Goal: Task Accomplishment & Management: Use online tool/utility

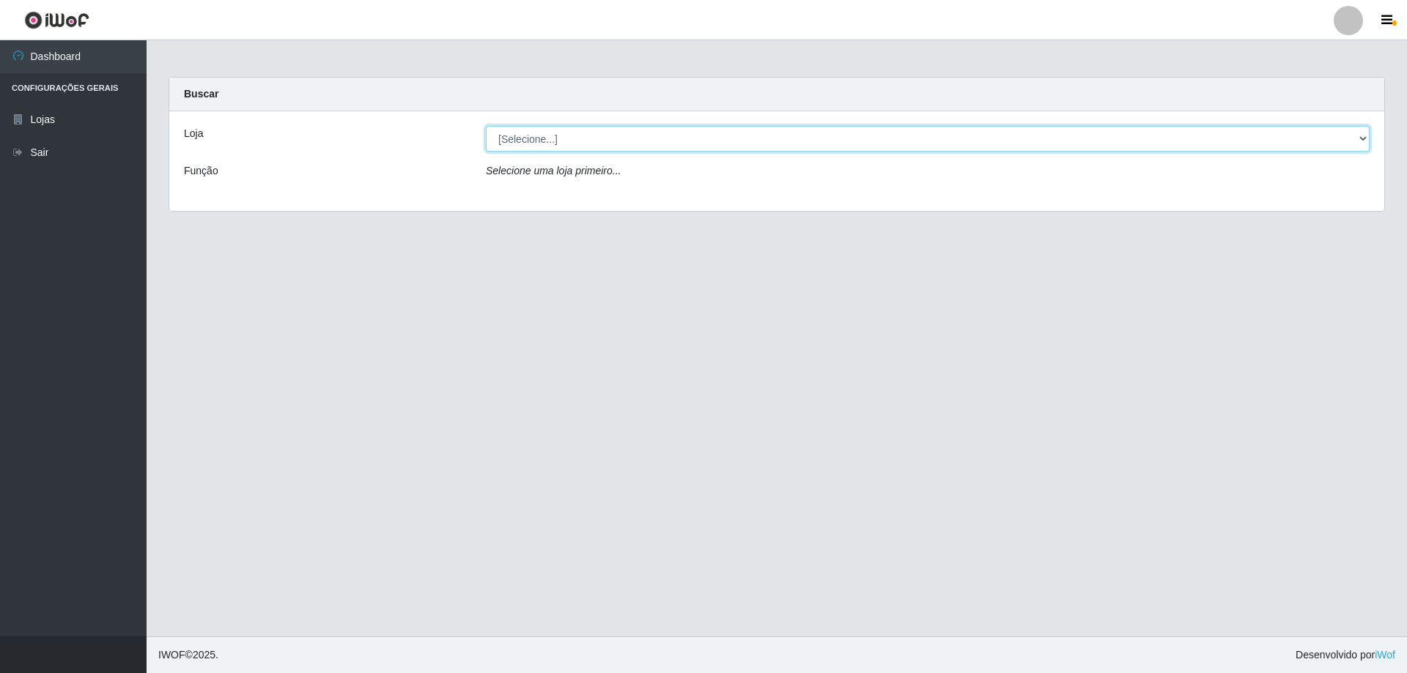
click at [1358, 137] on select "[Selecione...] Atacado Vem - [STREET_ADDRESS]" at bounding box center [928, 139] width 884 height 26
select select "461"
click at [486, 126] on select "[Selecione...] Atacado Vem - [STREET_ADDRESS]" at bounding box center [928, 139] width 884 height 26
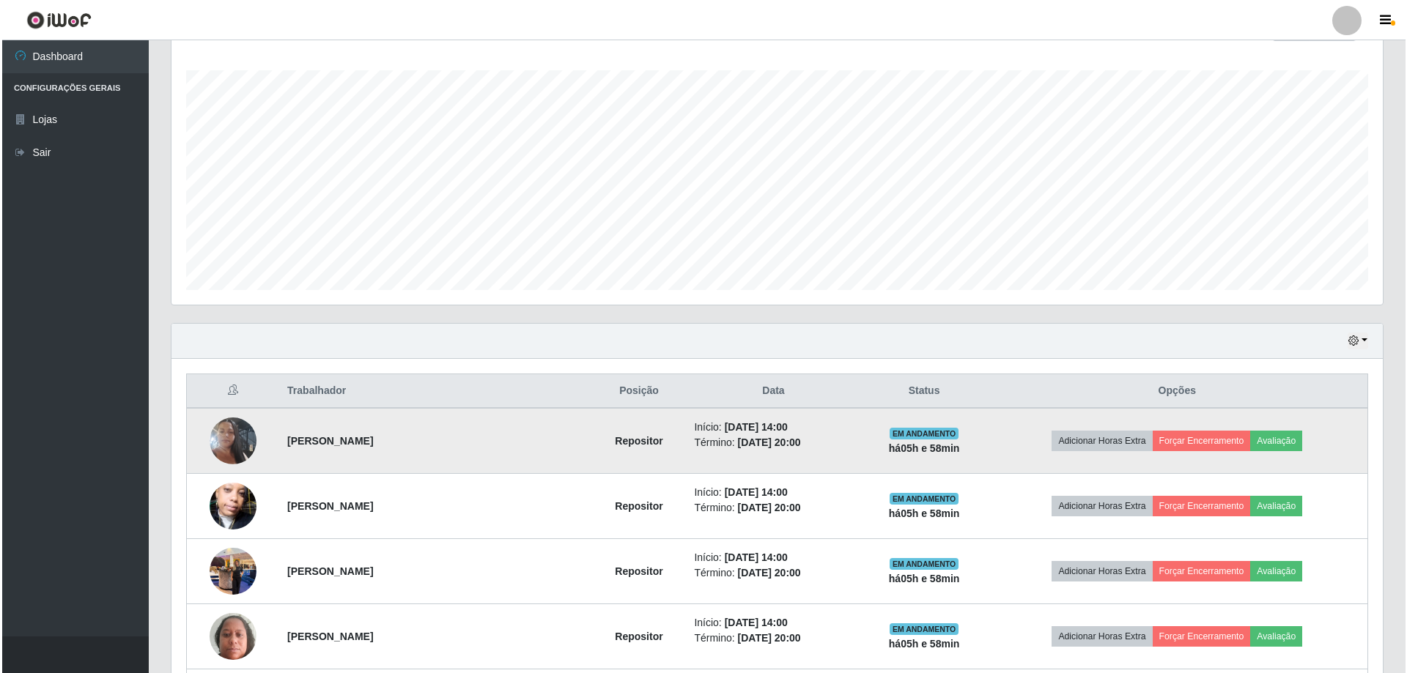
scroll to position [365, 0]
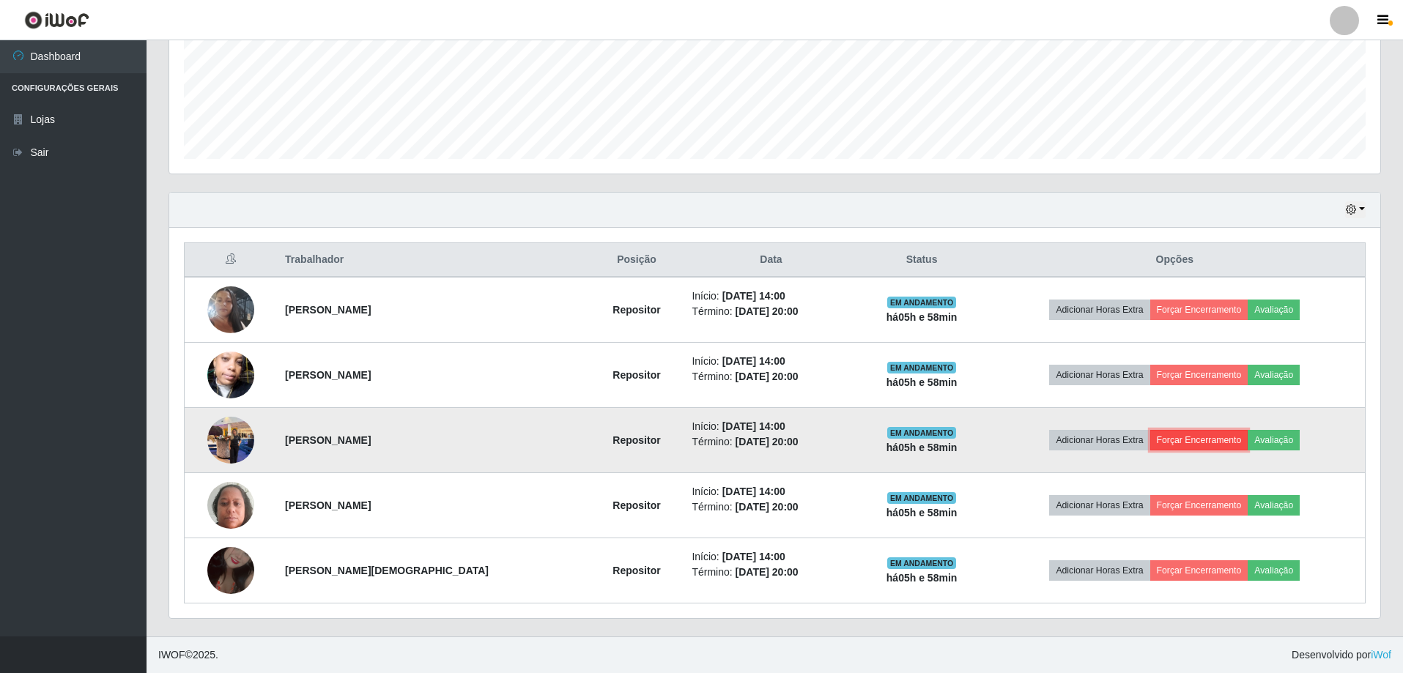
click at [1185, 434] on button "Forçar Encerramento" at bounding box center [1199, 440] width 98 height 21
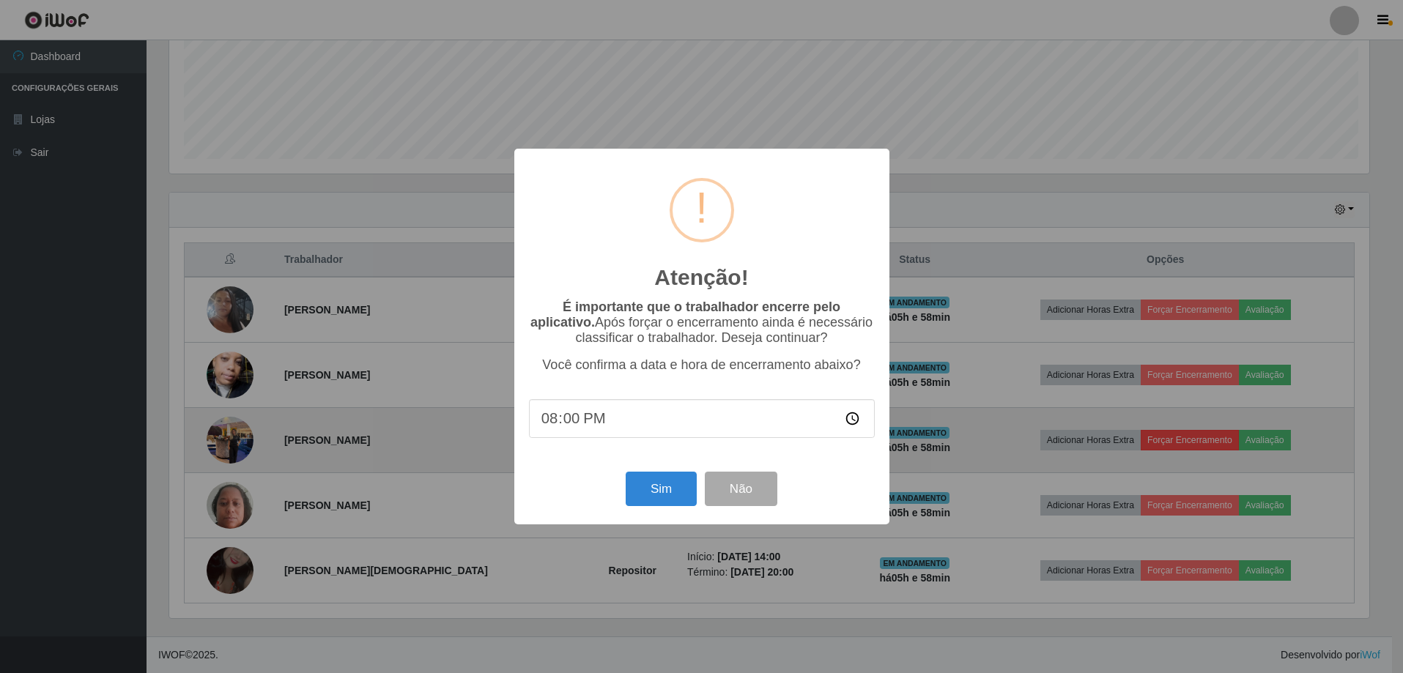
scroll to position [304, 1204]
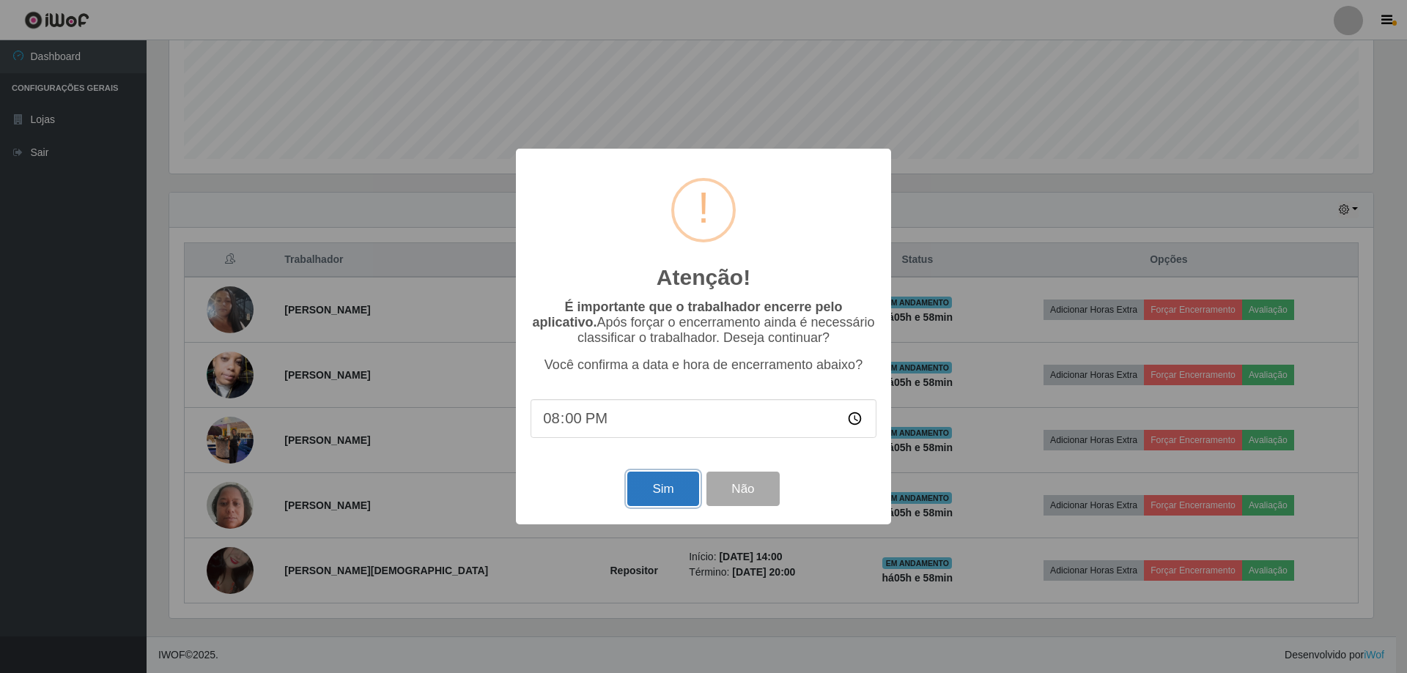
click at [672, 494] on button "Sim" at bounding box center [662, 489] width 71 height 34
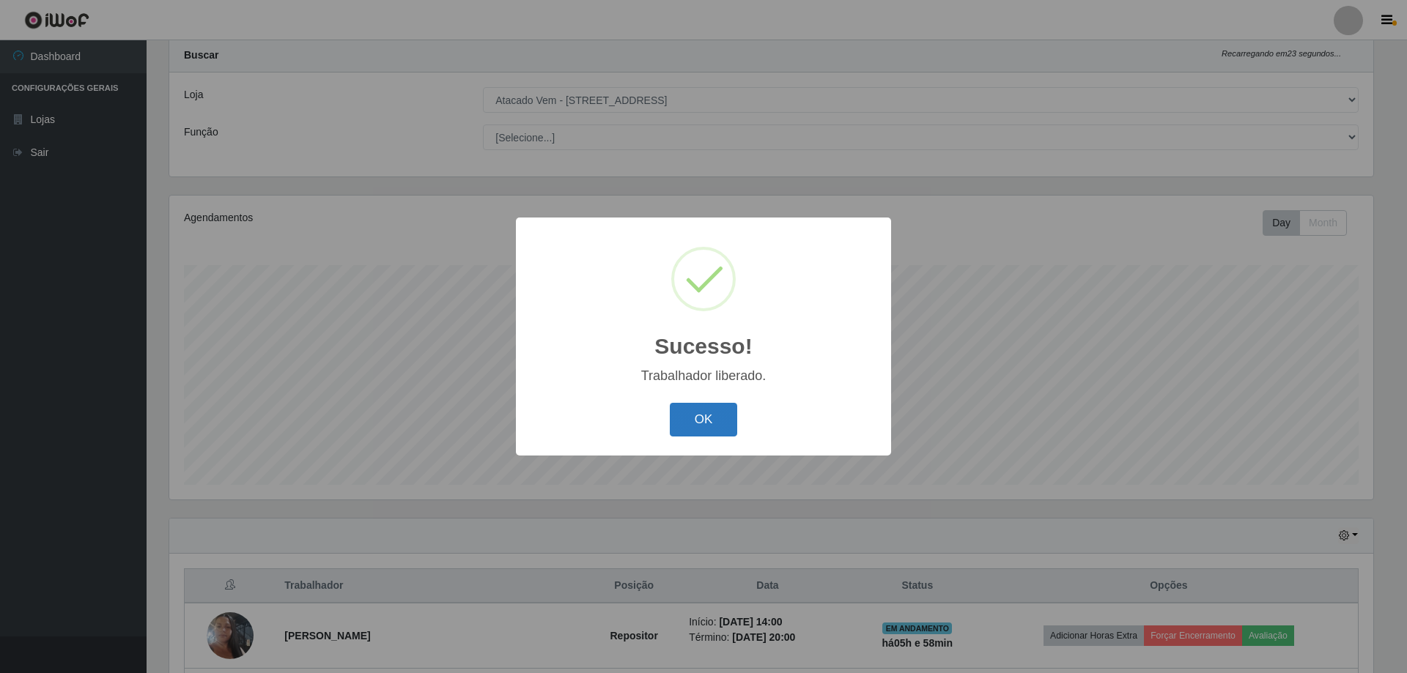
click at [711, 421] on button "OK" at bounding box center [704, 420] width 68 height 34
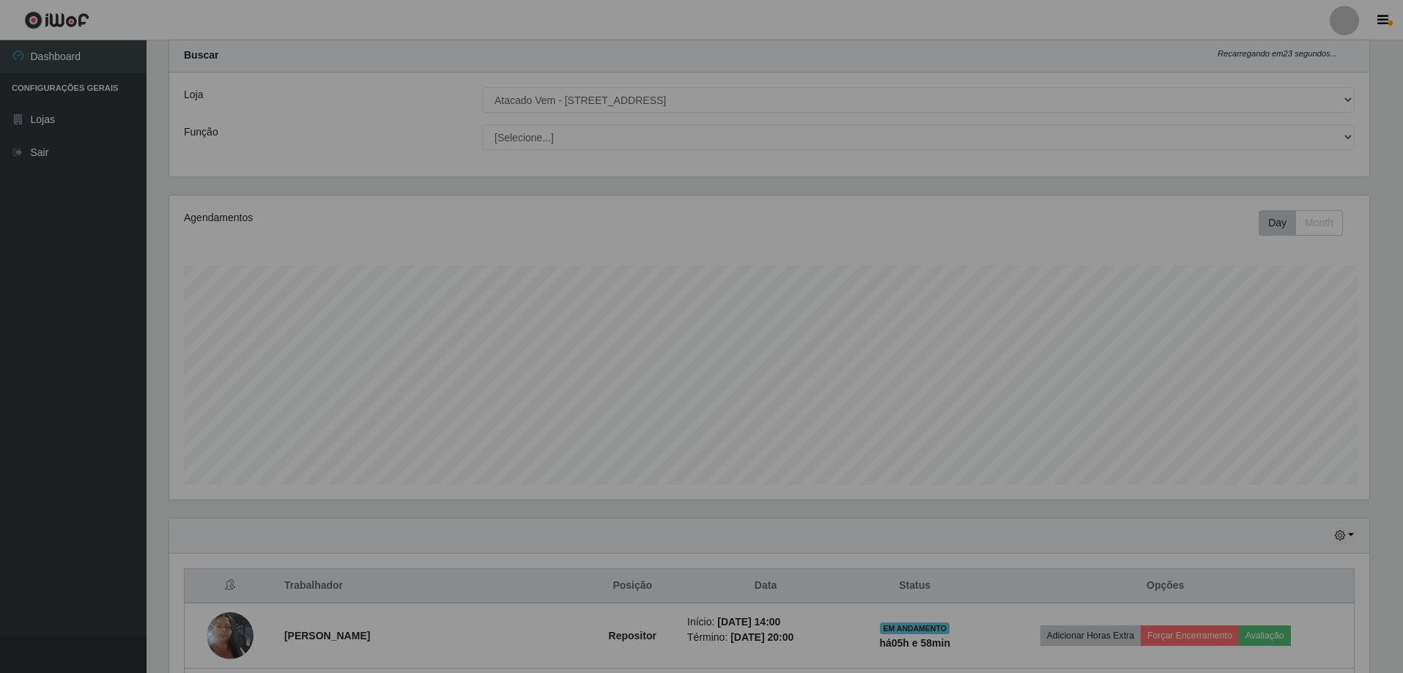
scroll to position [304, 1211]
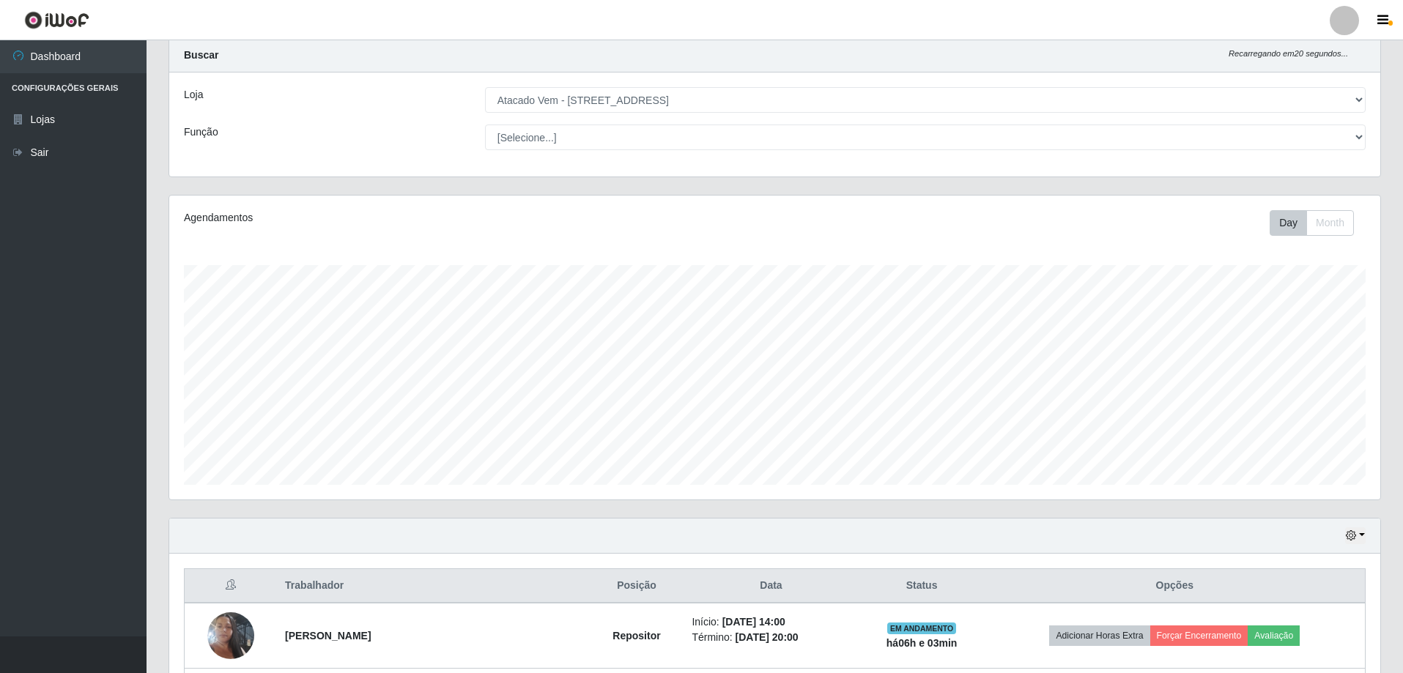
click at [1132, 219] on div "Day Month" at bounding box center [1026, 223] width 702 height 26
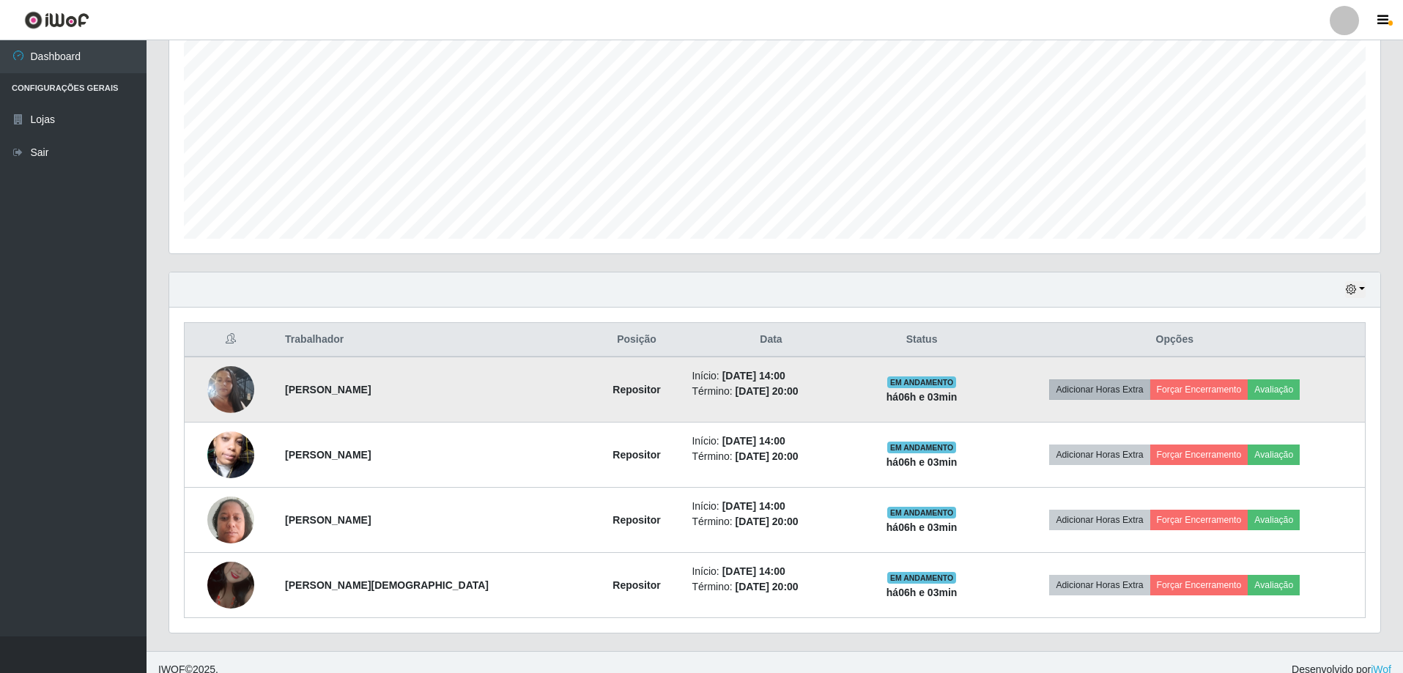
scroll to position [300, 0]
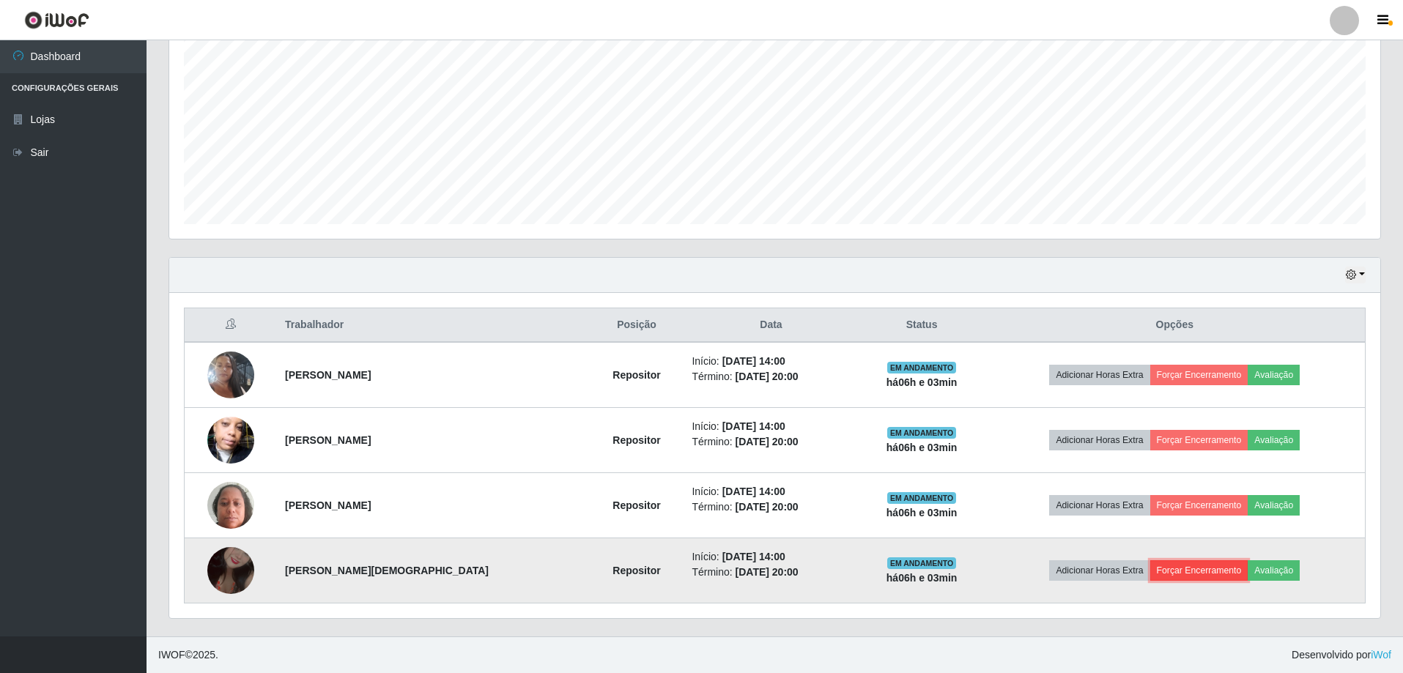
click at [1189, 566] on button "Forçar Encerramento" at bounding box center [1199, 570] width 98 height 21
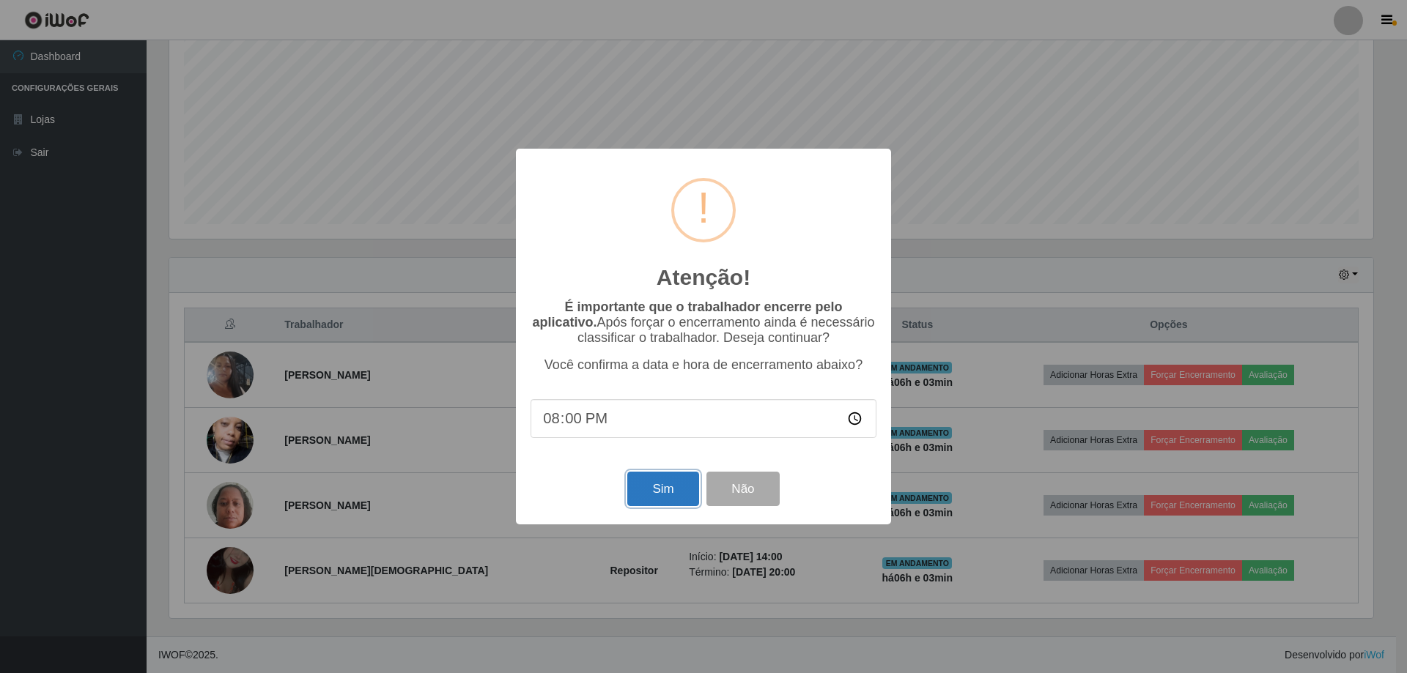
click at [670, 486] on button "Sim" at bounding box center [662, 489] width 71 height 34
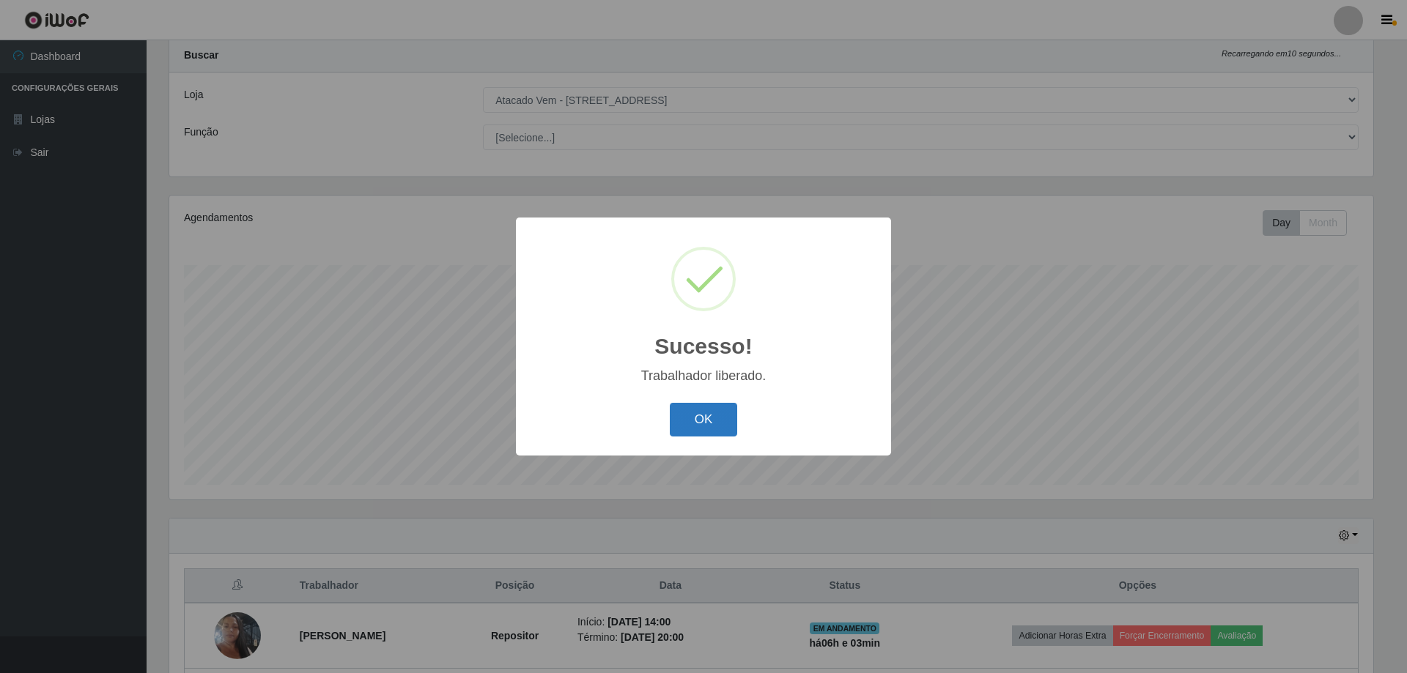
click at [714, 410] on button "OK" at bounding box center [704, 420] width 68 height 34
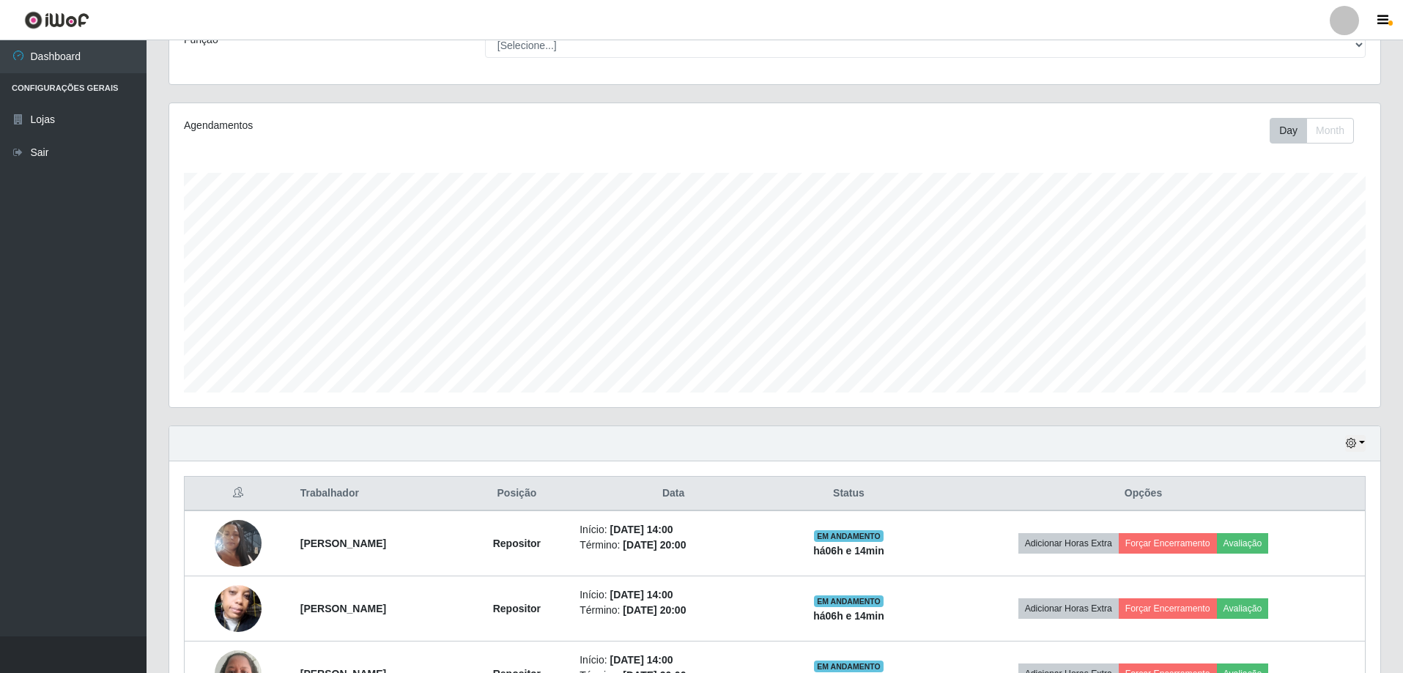
scroll to position [234, 0]
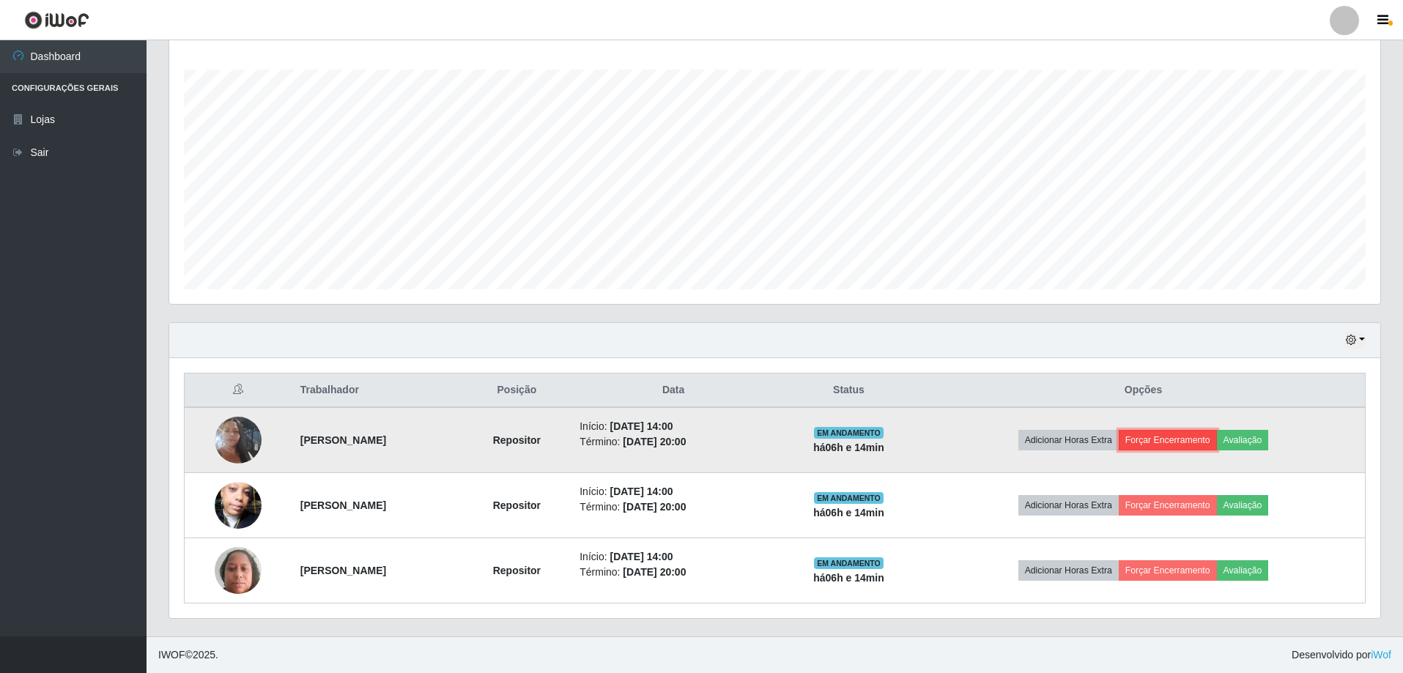
click at [1187, 435] on button "Forçar Encerramento" at bounding box center [1168, 440] width 98 height 21
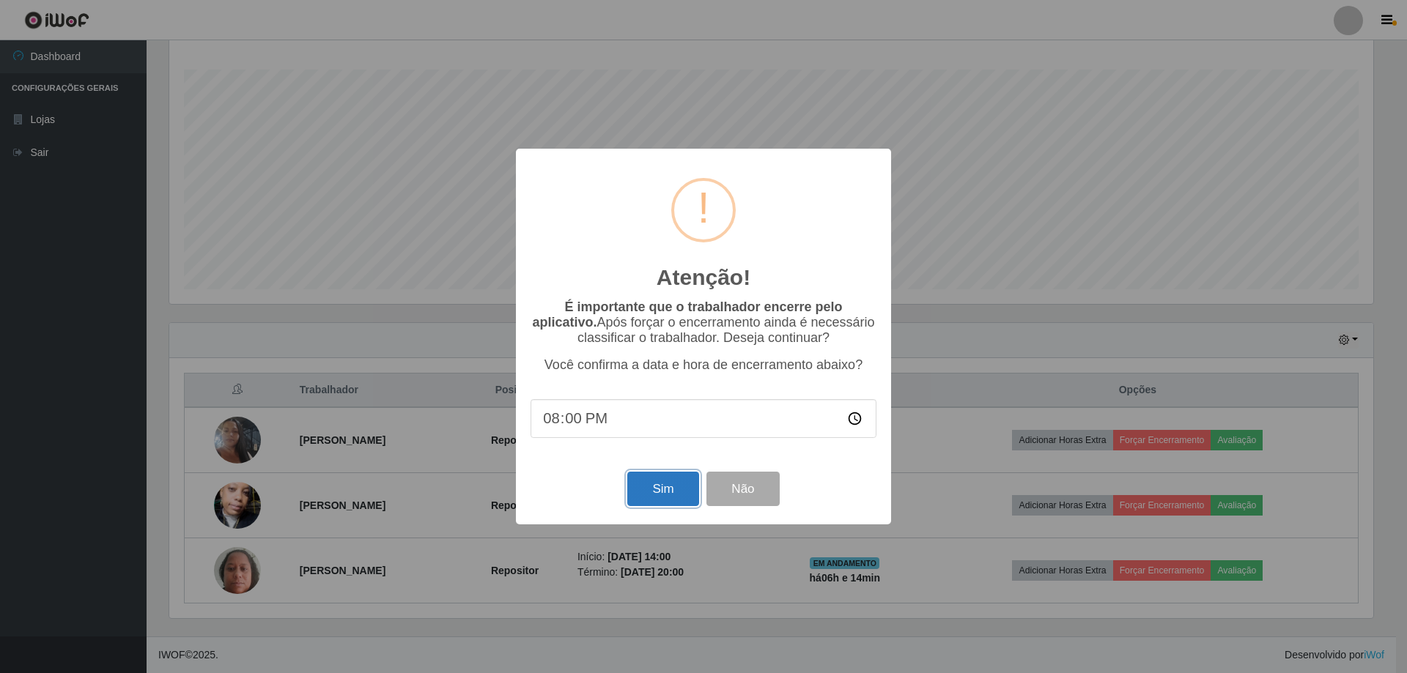
click at [677, 489] on button "Sim" at bounding box center [662, 489] width 71 height 34
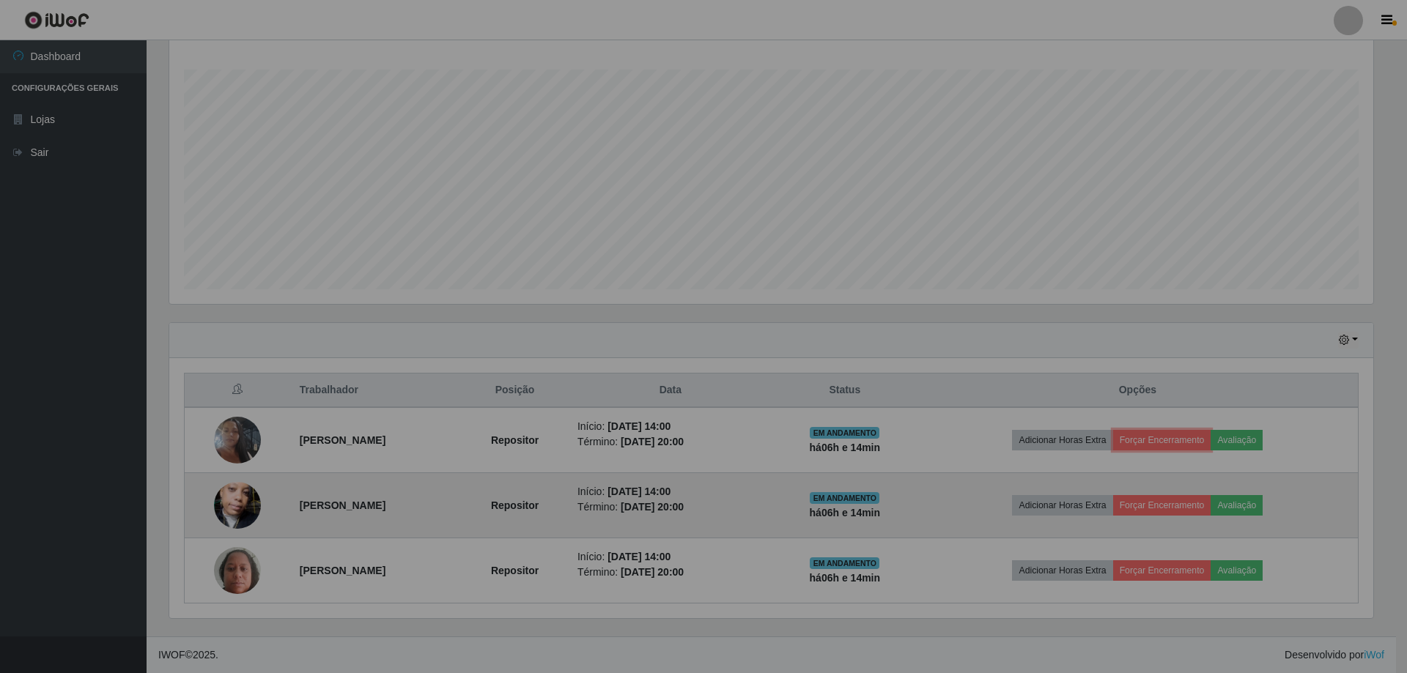
scroll to position [304, 1211]
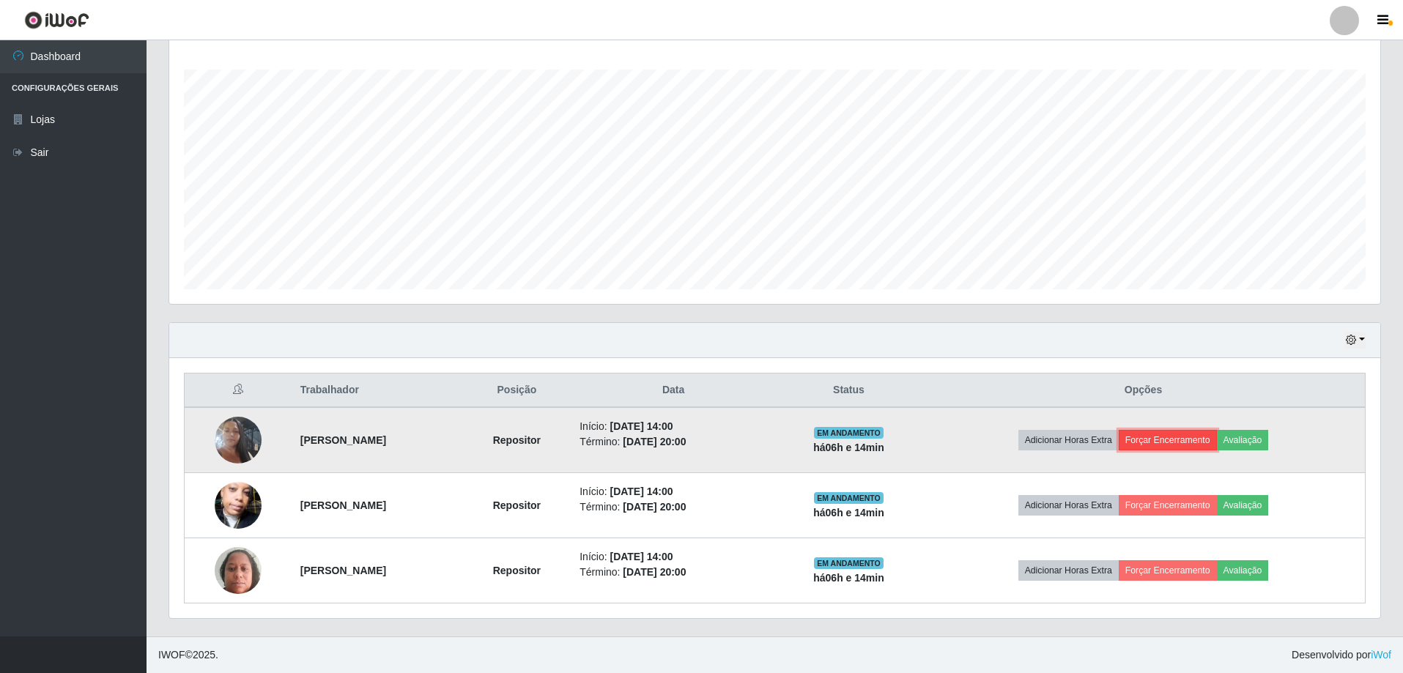
click at [1170, 441] on button "Forçar Encerramento" at bounding box center [1168, 440] width 98 height 21
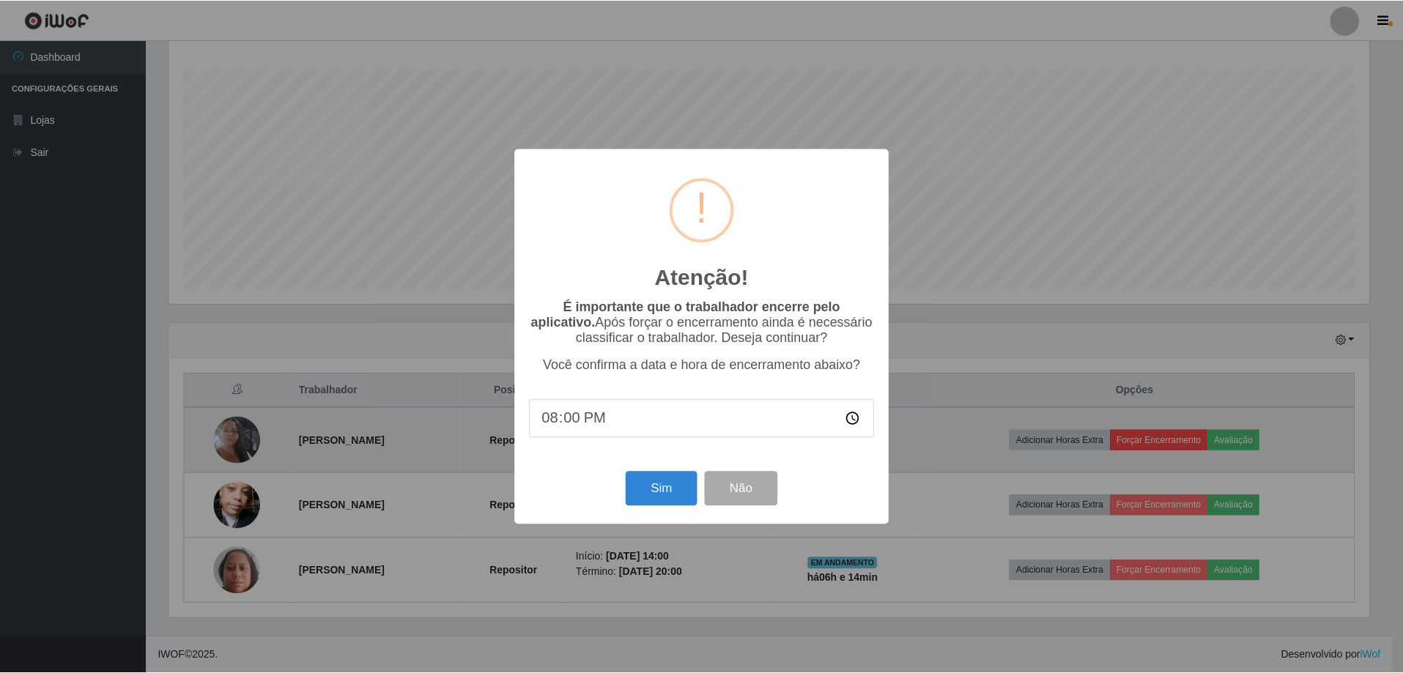
scroll to position [304, 1204]
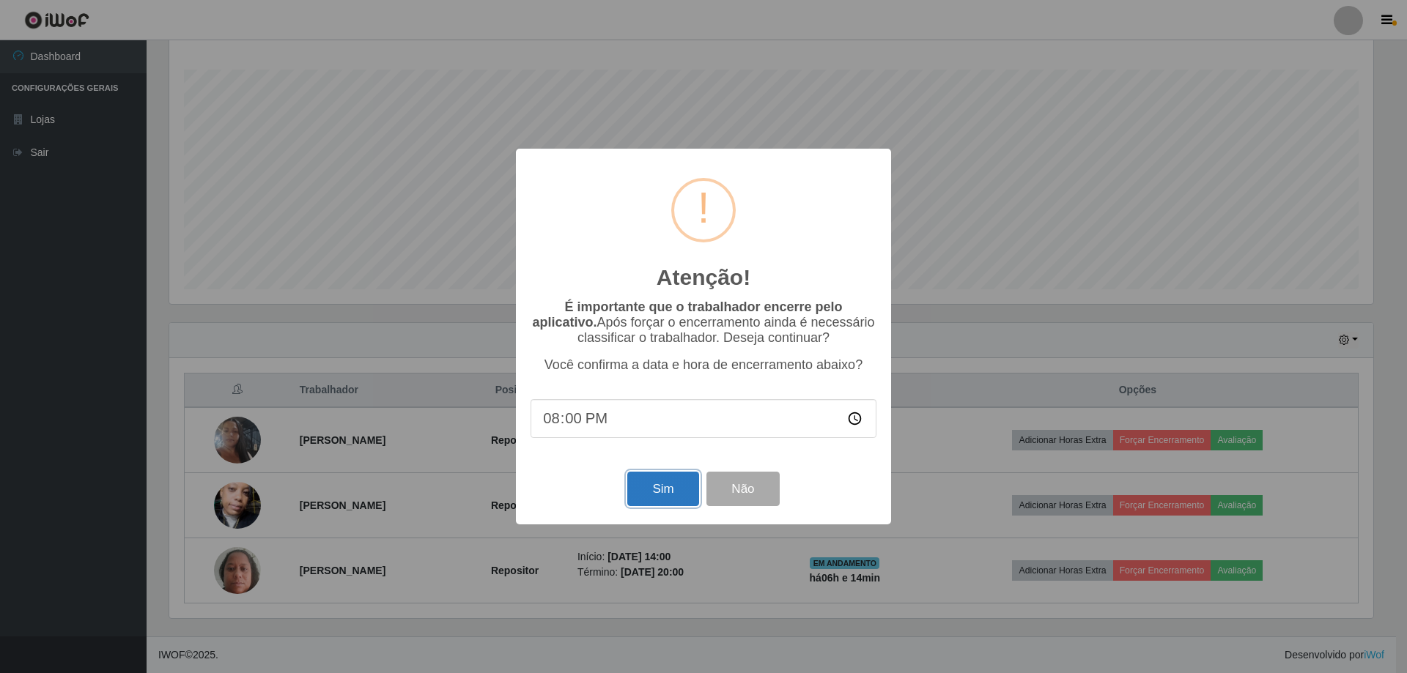
click at [672, 490] on button "Sim" at bounding box center [662, 489] width 71 height 34
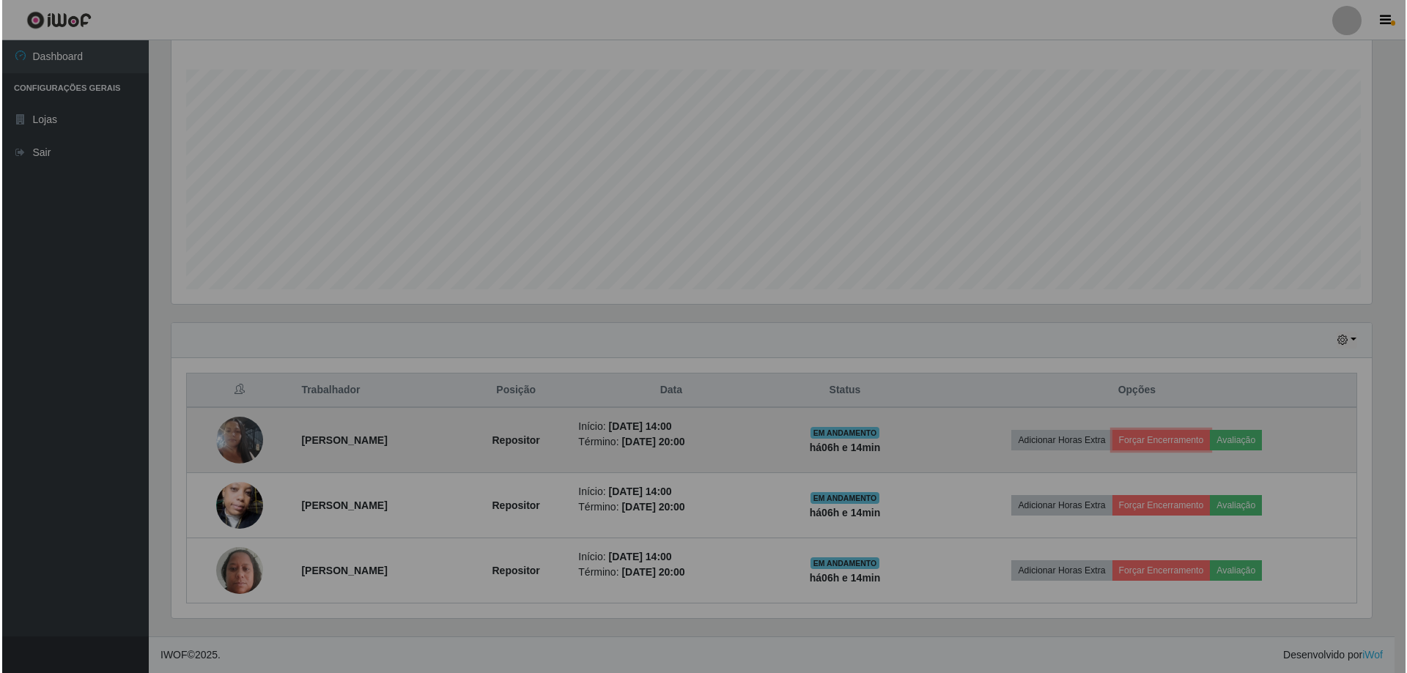
scroll to position [304, 1211]
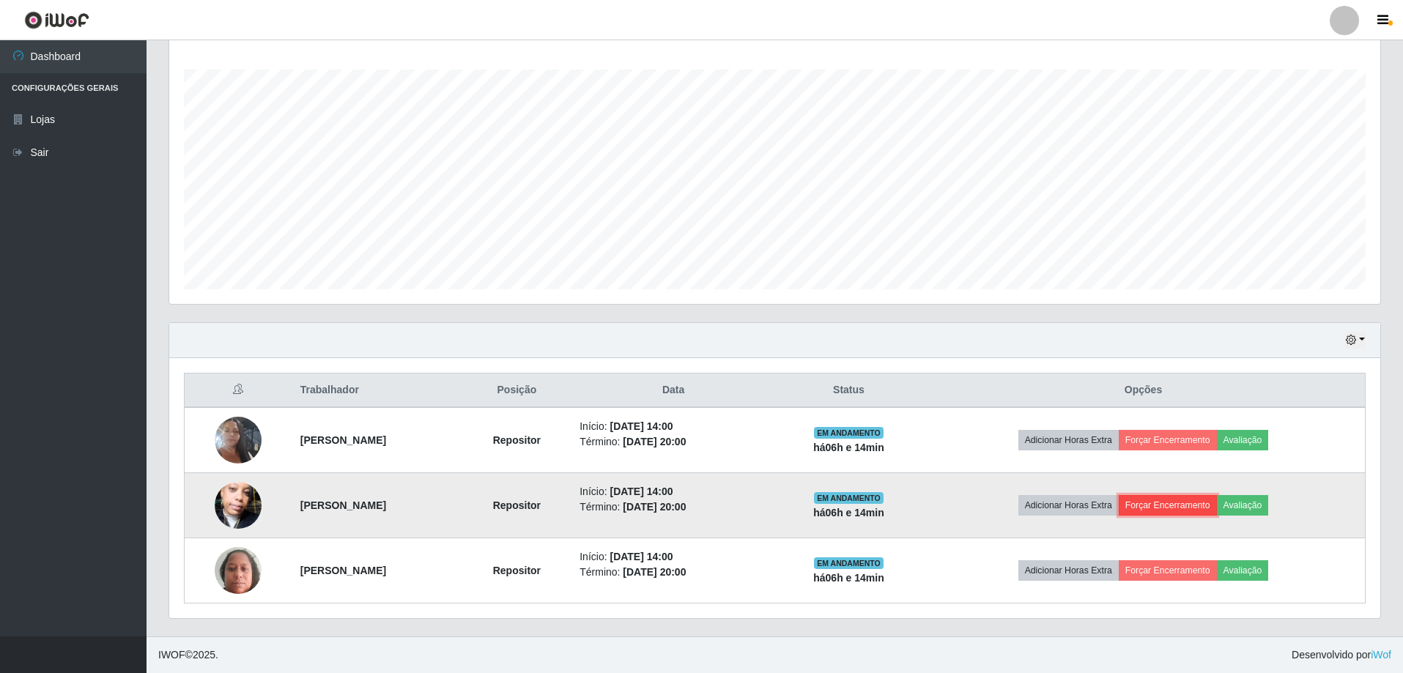
click at [1186, 505] on button "Forçar Encerramento" at bounding box center [1168, 505] width 98 height 21
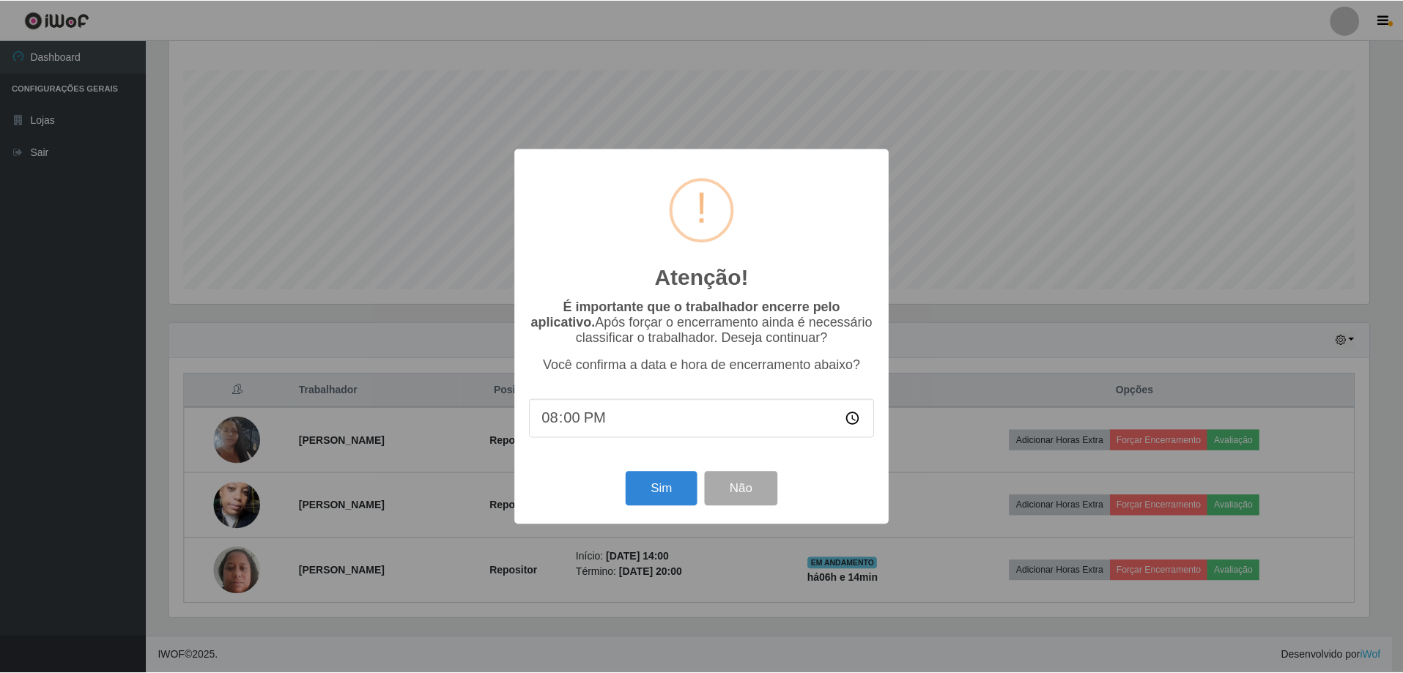
scroll to position [304, 1204]
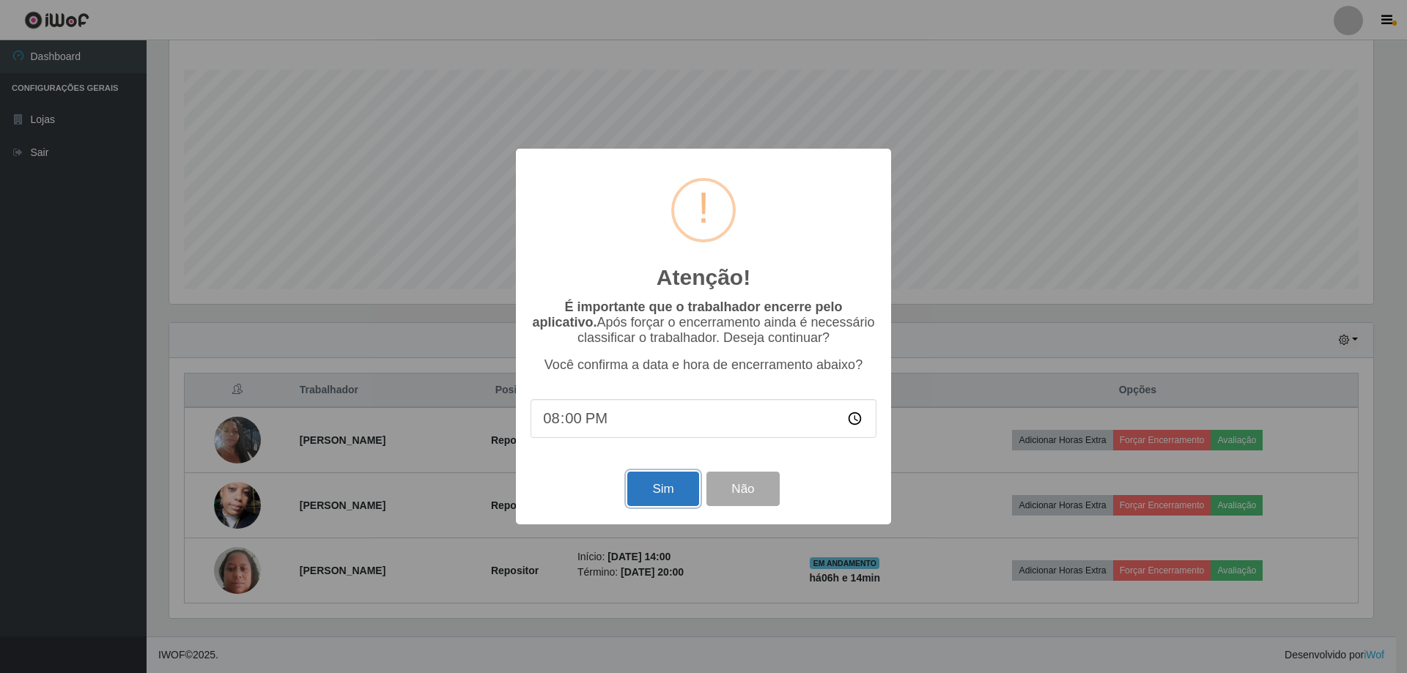
click at [661, 486] on button "Sim" at bounding box center [662, 489] width 71 height 34
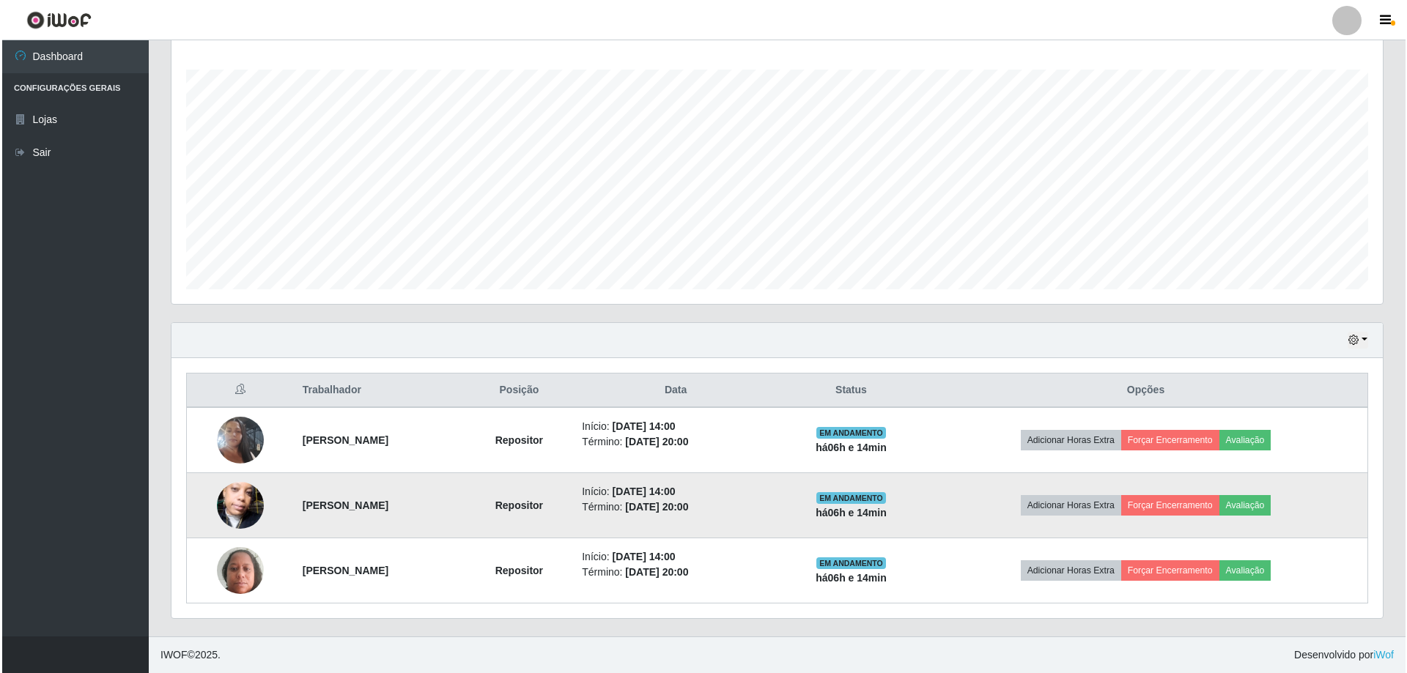
scroll to position [304, 1211]
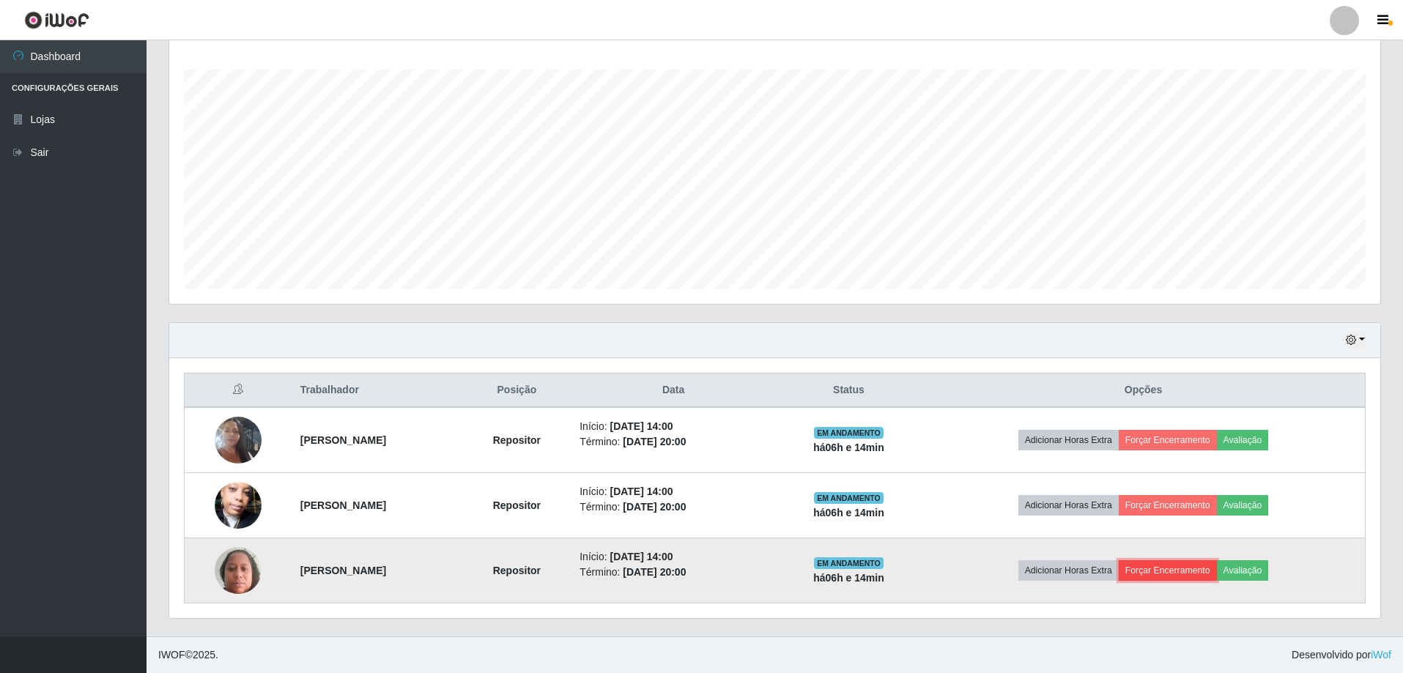
click at [1169, 576] on button "Forçar Encerramento" at bounding box center [1168, 570] width 98 height 21
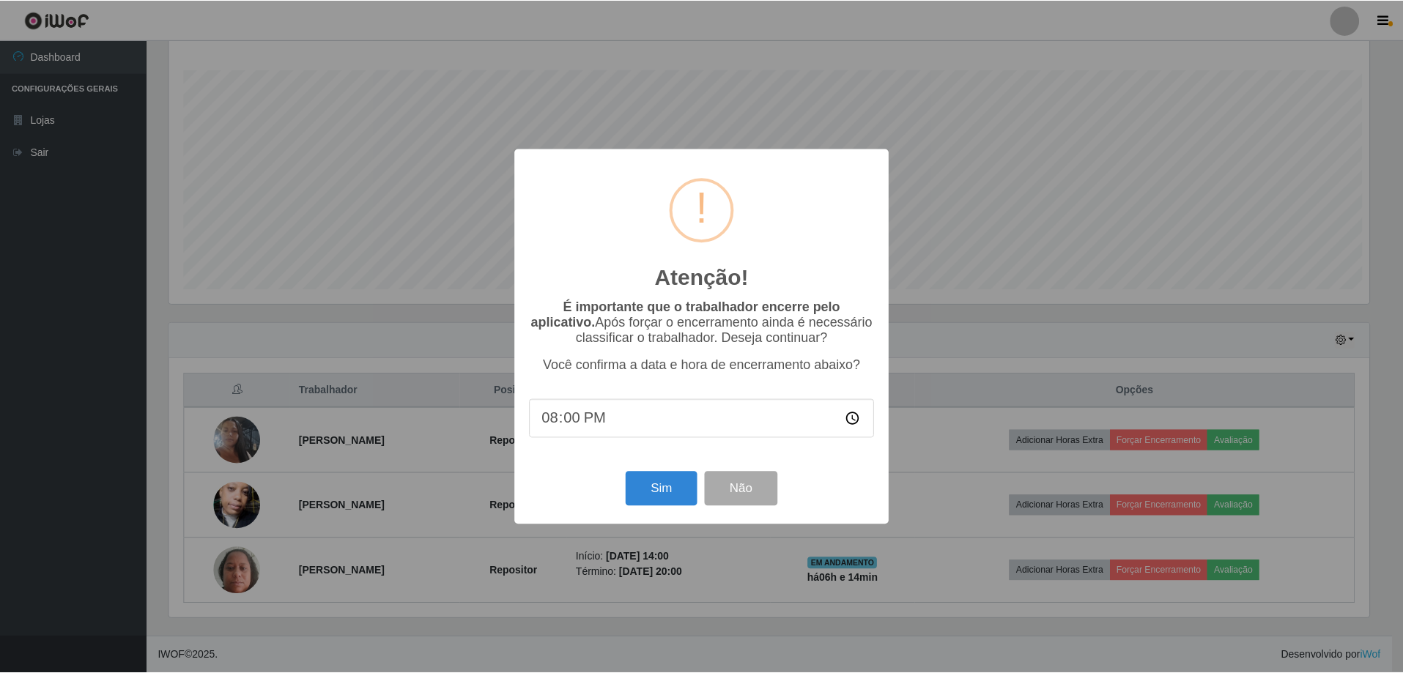
scroll to position [304, 1204]
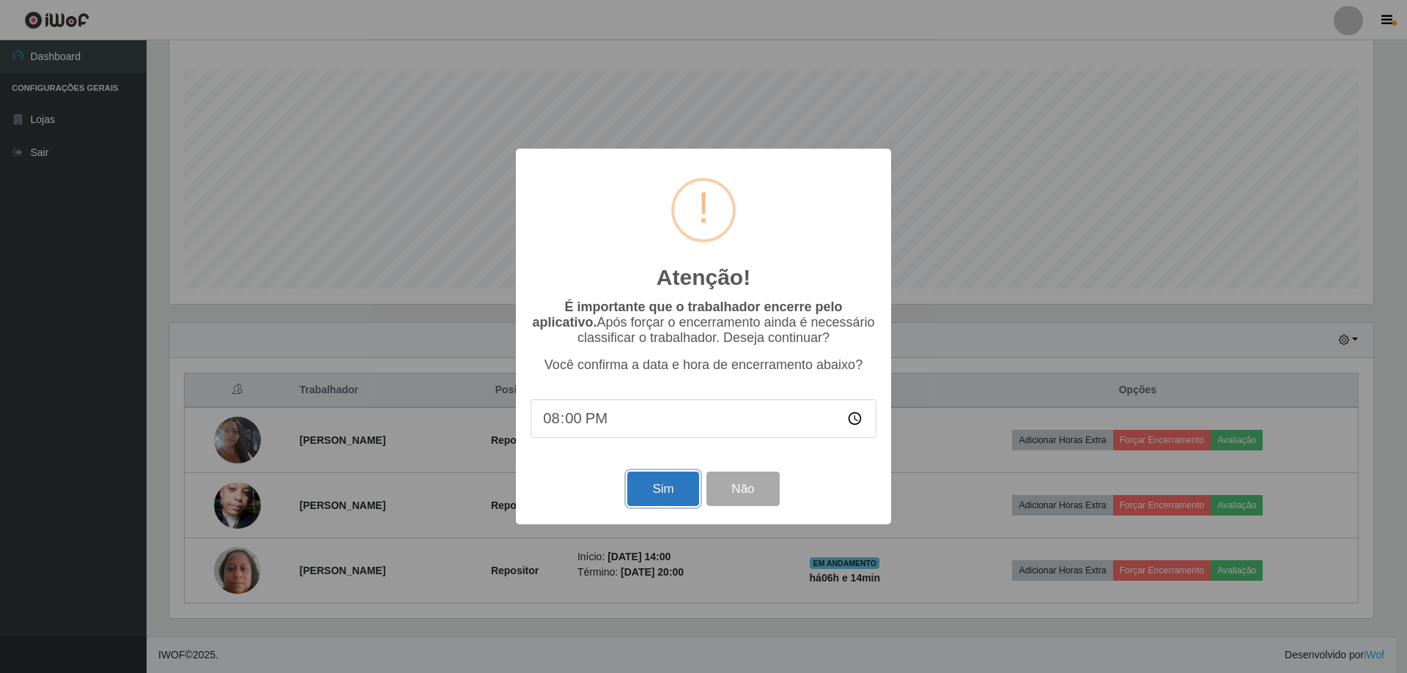
click at [663, 501] on button "Sim" at bounding box center [662, 489] width 71 height 34
